Goal: Check status

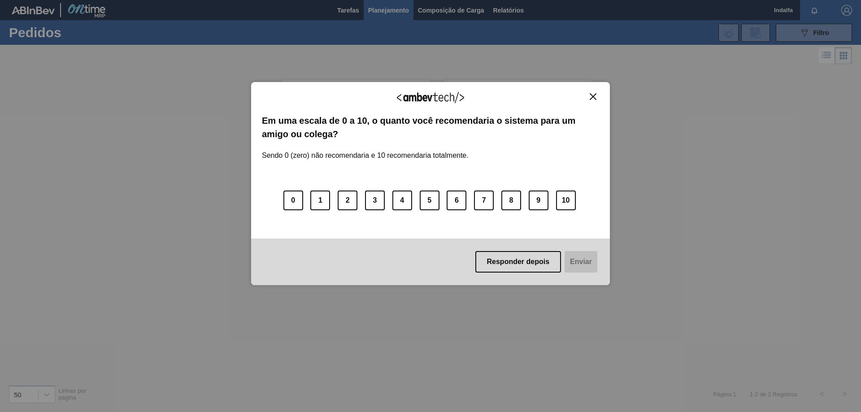
click at [595, 96] on img "Close" at bounding box center [593, 96] width 7 height 7
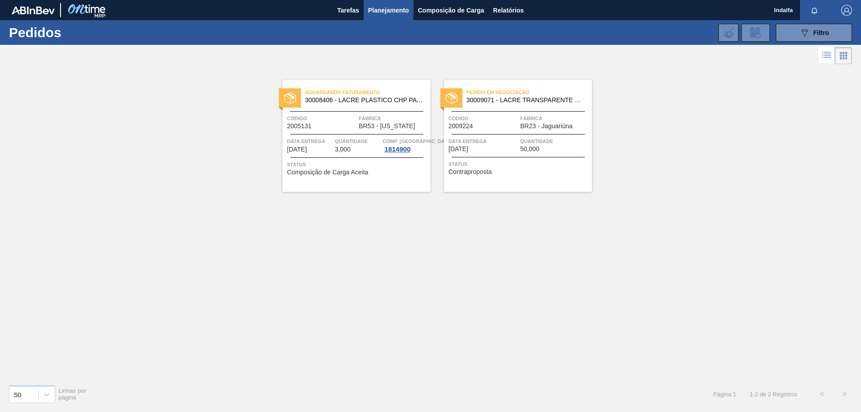
click at [349, 133] on div "Aguardando Faturamento 30008406 - LACRE PLASTICO CHP PATAGONIA Código 2005131 F…" at bounding box center [357, 136] width 148 height 112
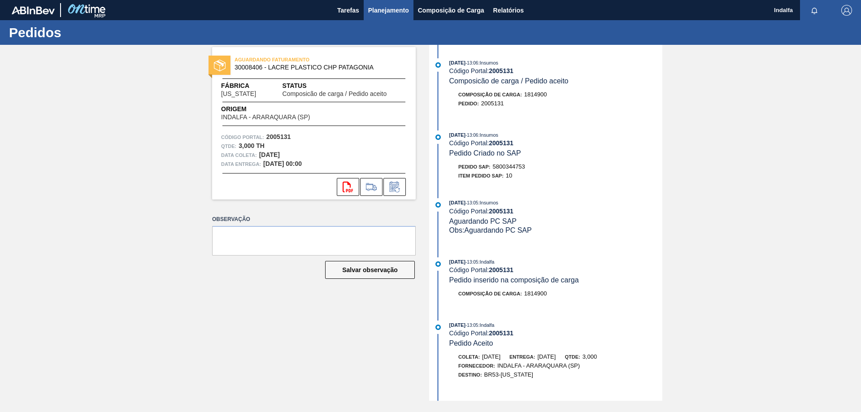
click at [387, 13] on span "Planejamento" at bounding box center [388, 10] width 41 height 11
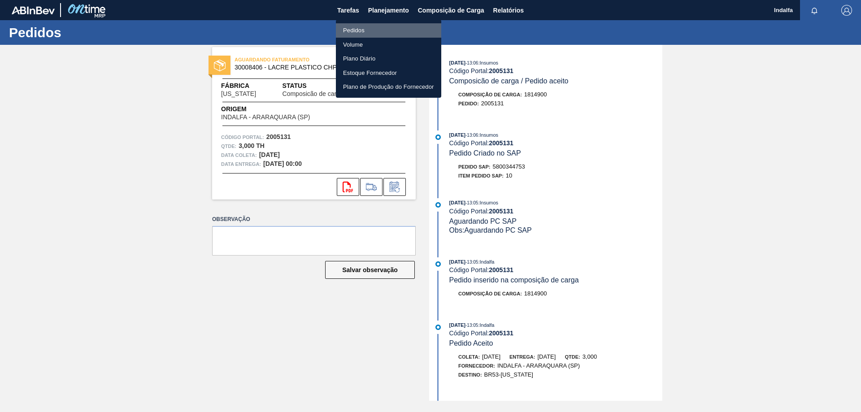
click at [354, 29] on li "Pedidos" at bounding box center [388, 30] width 105 height 14
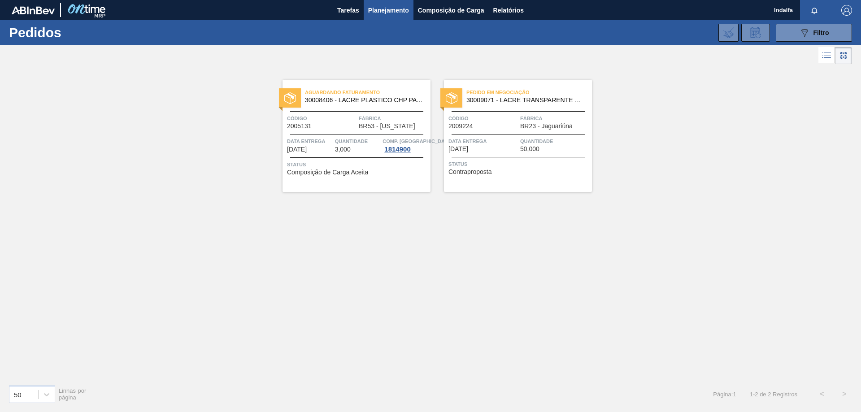
click at [518, 128] on div "Código 2009224 Fábrica BR23 - Jaguariúna" at bounding box center [518, 122] width 148 height 16
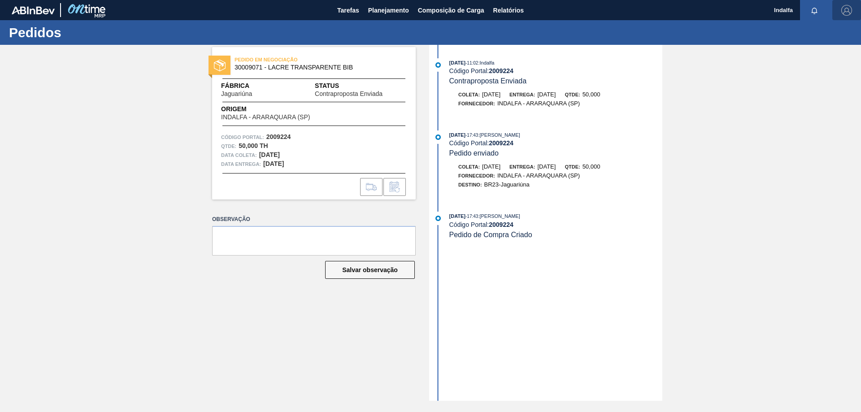
click at [850, 11] on img "button" at bounding box center [847, 10] width 11 height 11
click at [802, 78] on li "Sair" at bounding box center [820, 80] width 68 height 16
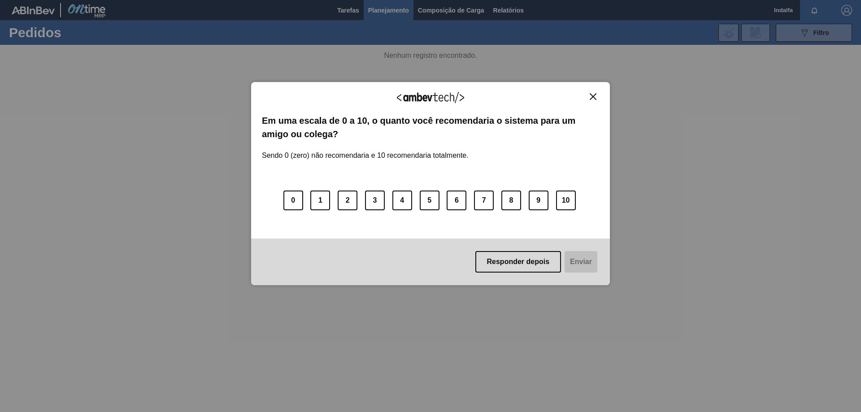
click at [594, 96] on img "Close" at bounding box center [593, 96] width 7 height 7
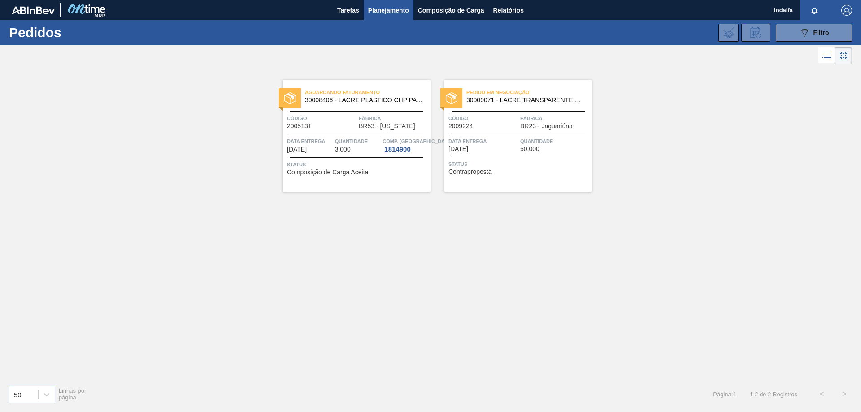
click at [489, 103] on span "30009071 - LACRE TRANSPARENTE BIB" at bounding box center [526, 100] width 118 height 7
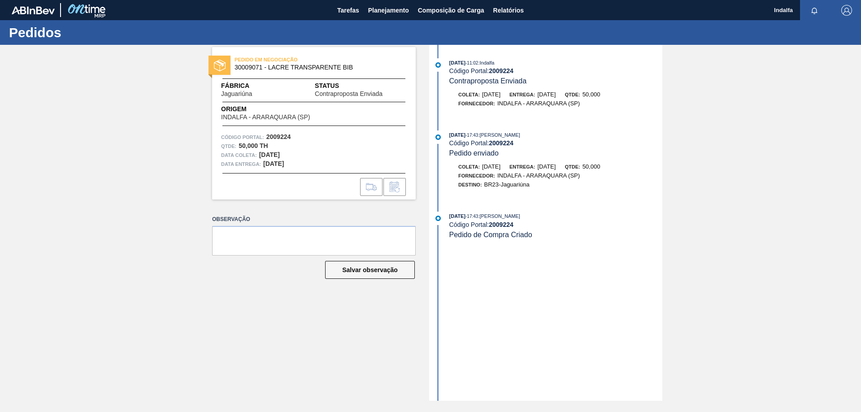
click at [849, 11] on img "button" at bounding box center [847, 10] width 11 height 11
click at [819, 78] on li "Sair" at bounding box center [820, 80] width 68 height 16
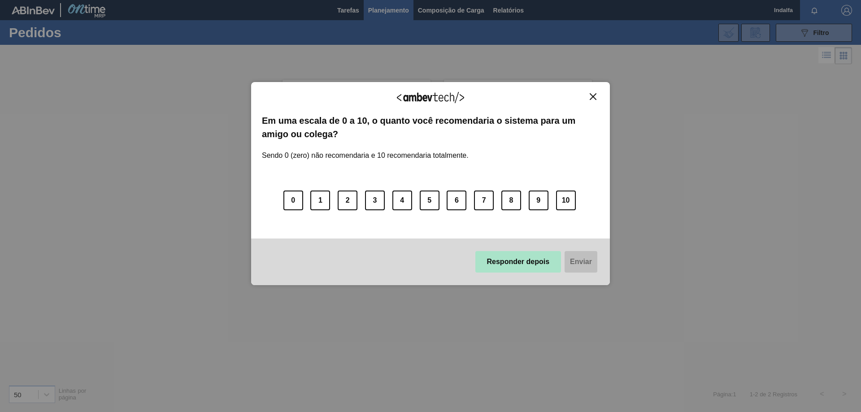
click at [532, 259] on button "Responder depois" at bounding box center [519, 262] width 86 height 22
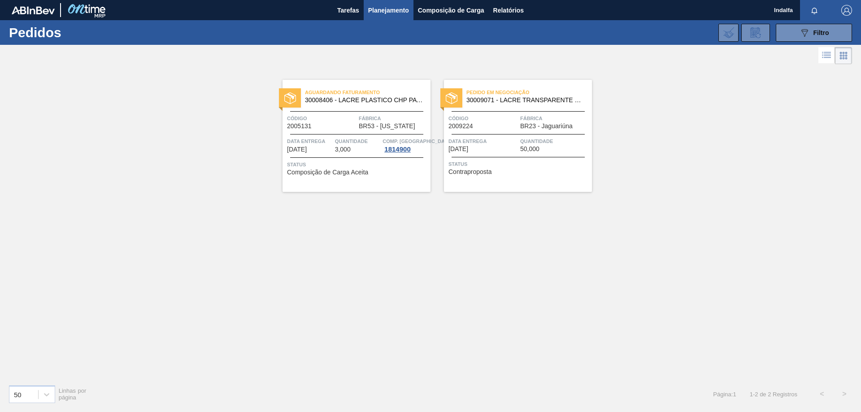
click at [480, 129] on div "Código 2009224" at bounding box center [484, 122] width 70 height 16
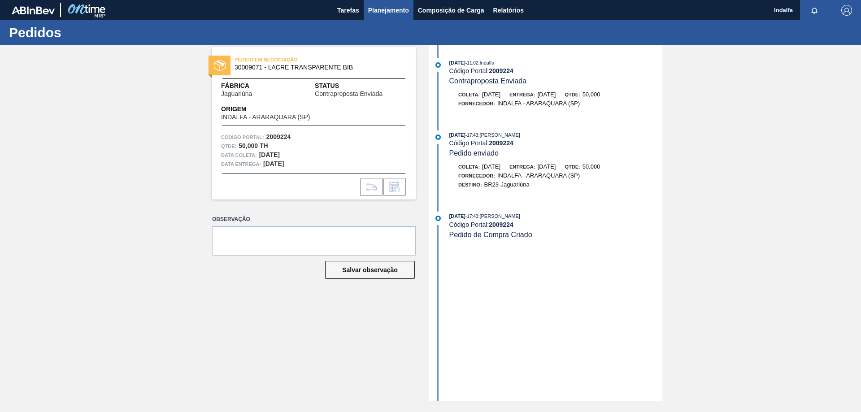
click at [385, 13] on span "Planejamento" at bounding box center [388, 10] width 41 height 11
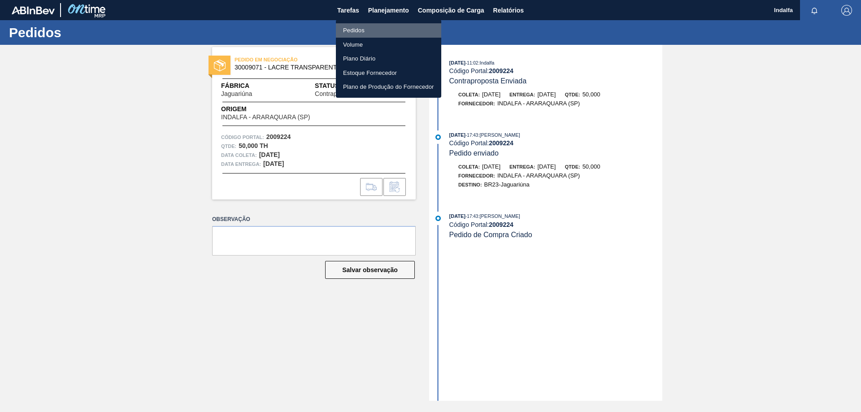
click at [362, 32] on li "Pedidos" at bounding box center [388, 30] width 105 height 14
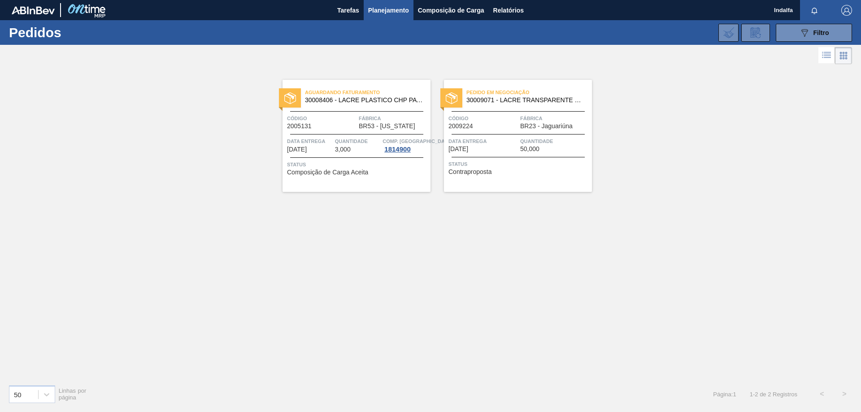
click at [319, 147] on div "Data entrega 10/09/2025" at bounding box center [310, 145] width 46 height 16
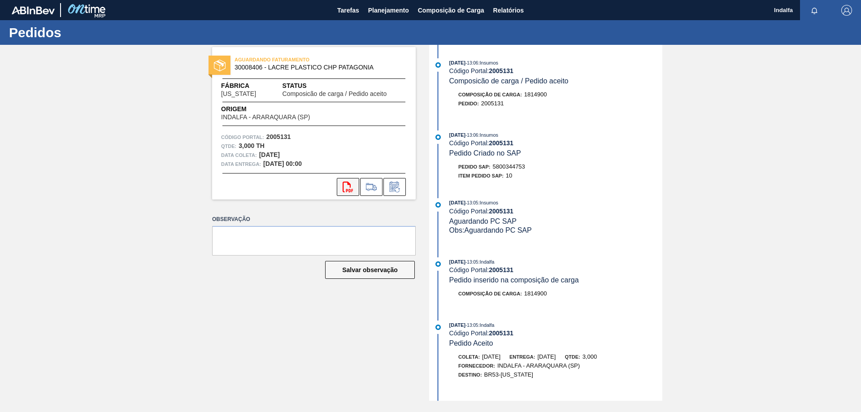
click at [344, 190] on icon at bounding box center [348, 187] width 10 height 11
click at [851, 10] on img "button" at bounding box center [847, 10] width 11 height 11
click at [809, 82] on li "Sair" at bounding box center [820, 80] width 68 height 16
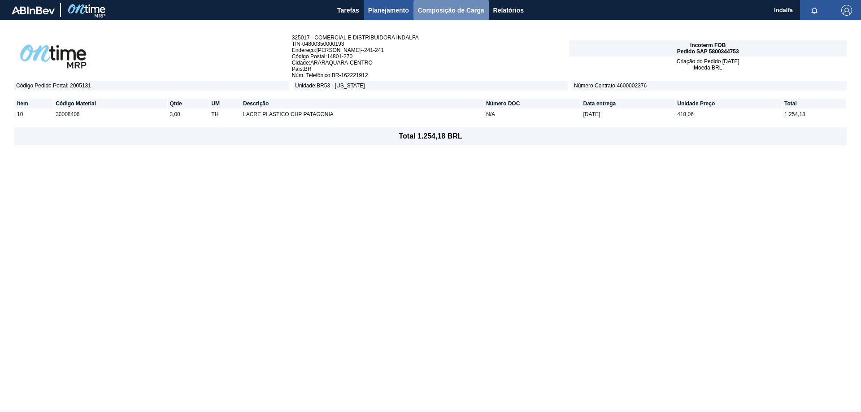
click at [435, 11] on span "Composição de Carga" at bounding box center [451, 10] width 66 height 11
